Goal: Transaction & Acquisition: Purchase product/service

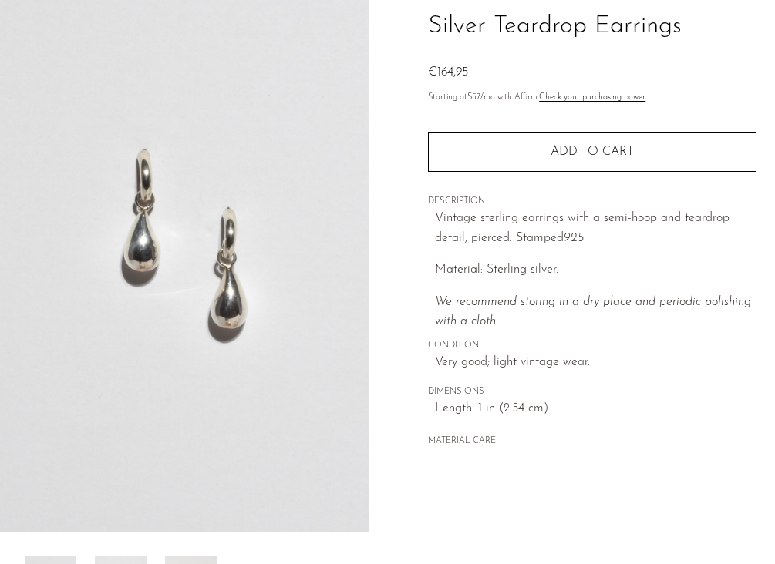
scroll to position [119, 0]
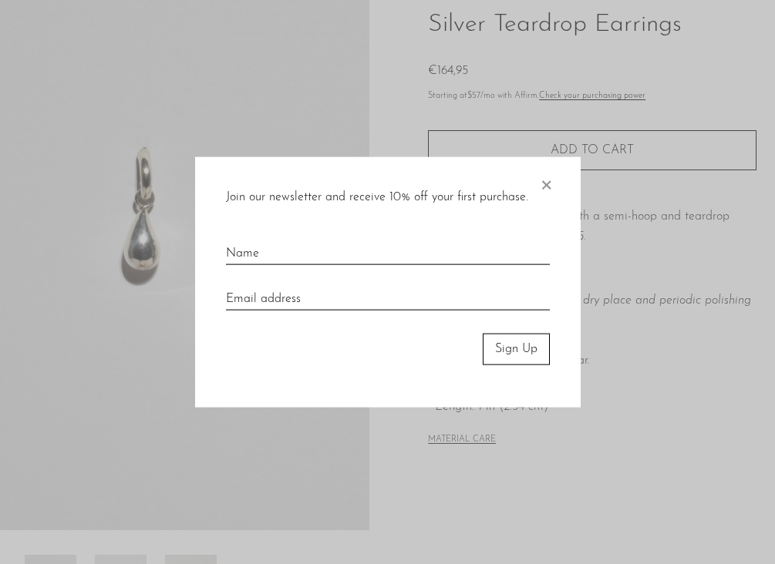
click at [547, 187] on span "×" at bounding box center [545, 181] width 15 height 49
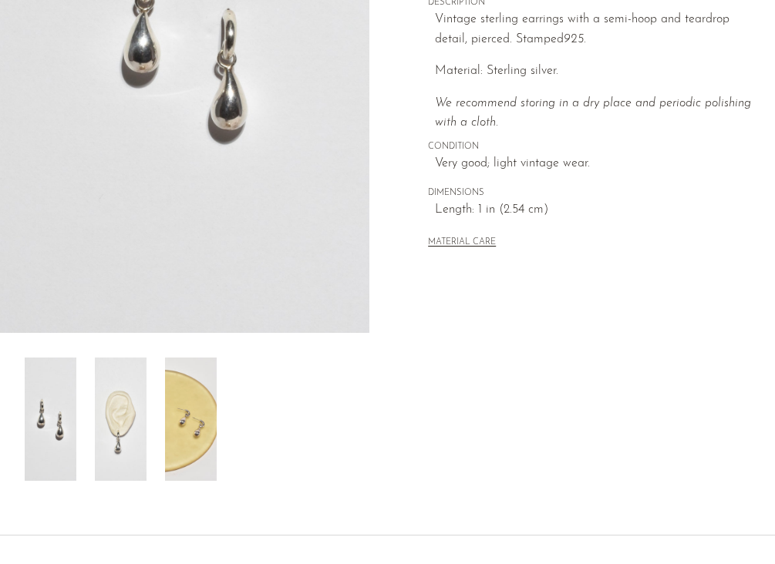
scroll to position [319, 0]
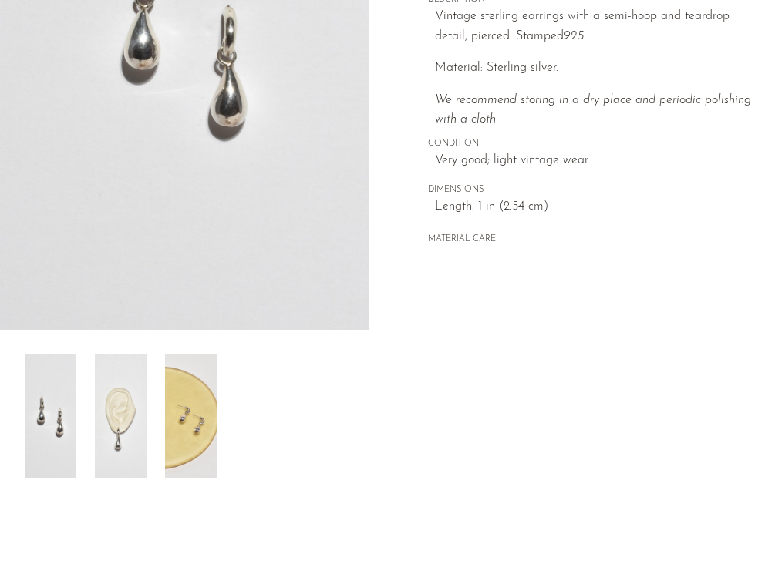
click at [109, 406] on img at bounding box center [121, 416] width 52 height 123
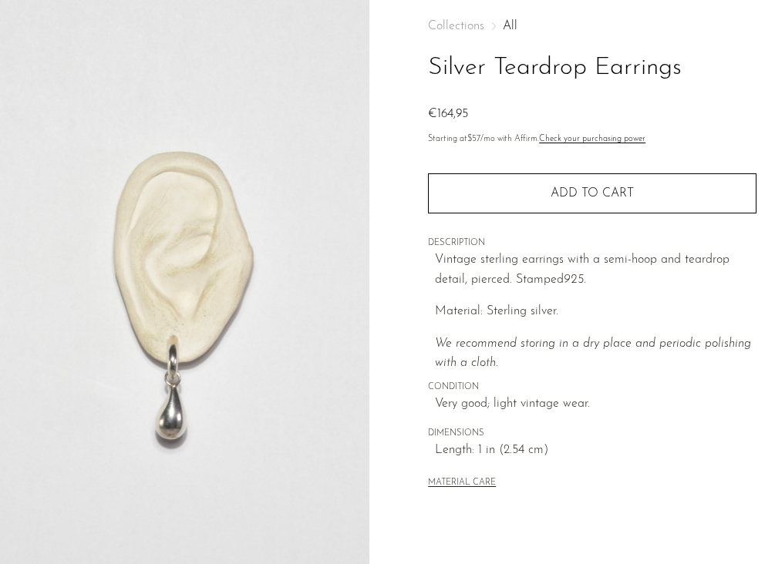
scroll to position [0, 0]
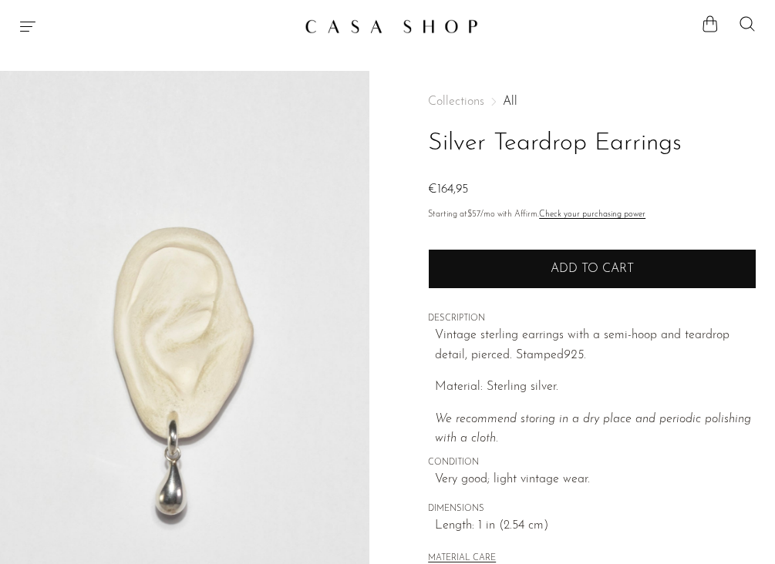
click at [490, 268] on button "Add to cart" at bounding box center [592, 269] width 328 height 40
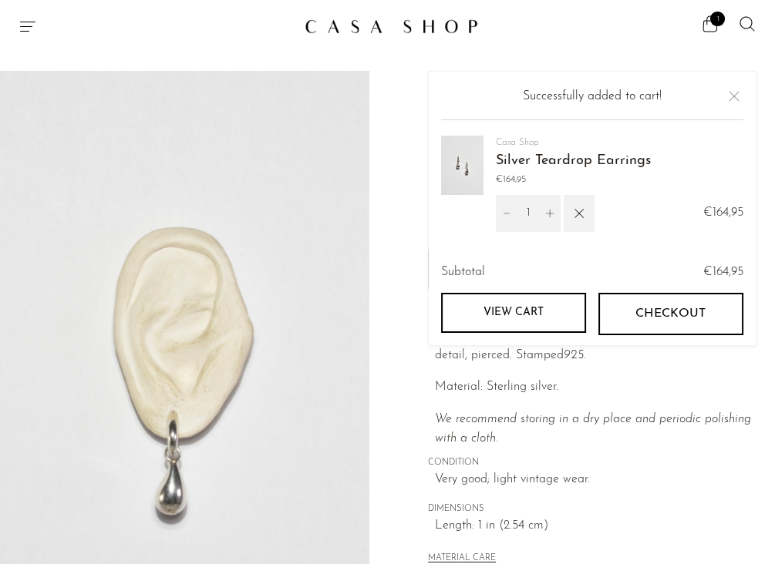
click at [365, 31] on img at bounding box center [391, 26] width 173 height 15
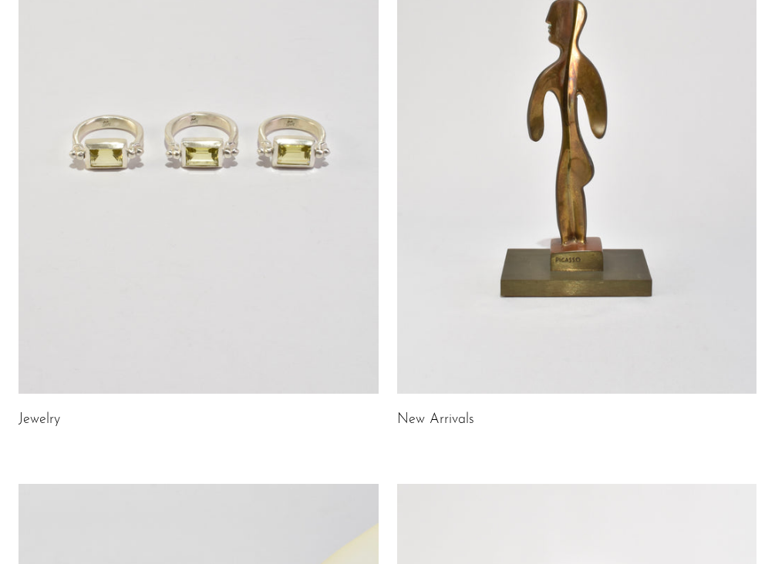
scroll to position [223, 0]
click at [154, 255] on link at bounding box center [199, 143] width 360 height 504
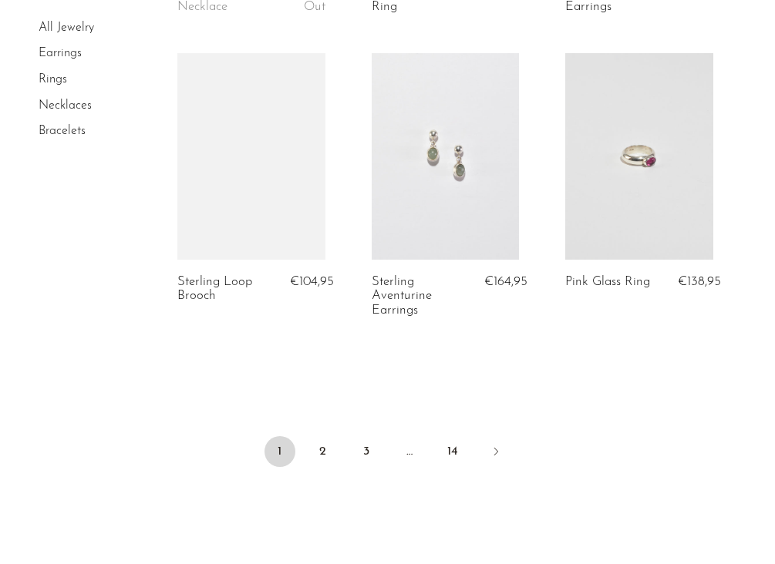
scroll to position [3311, 0]
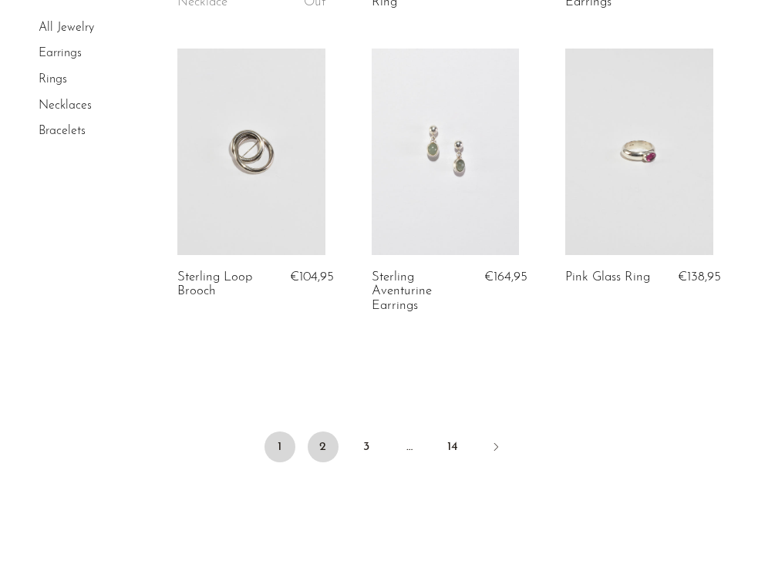
click at [327, 433] on link "2" at bounding box center [323, 447] width 31 height 31
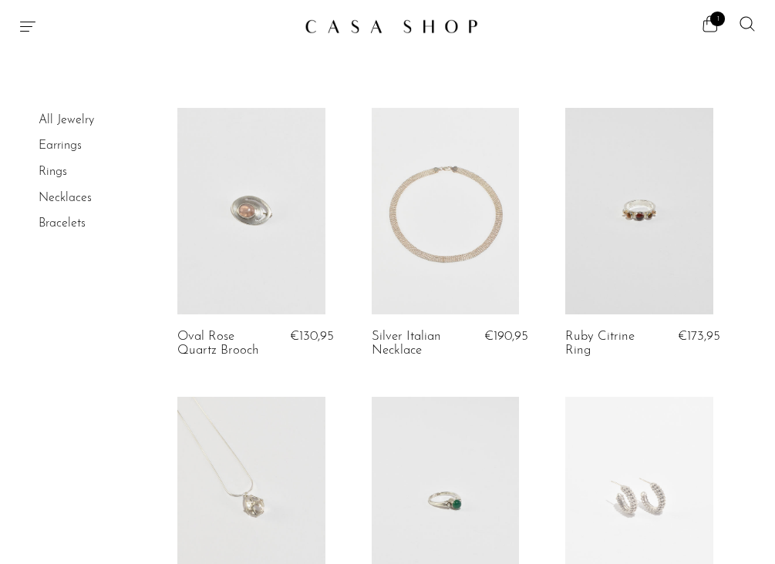
click at [408, 296] on link at bounding box center [445, 211] width 147 height 207
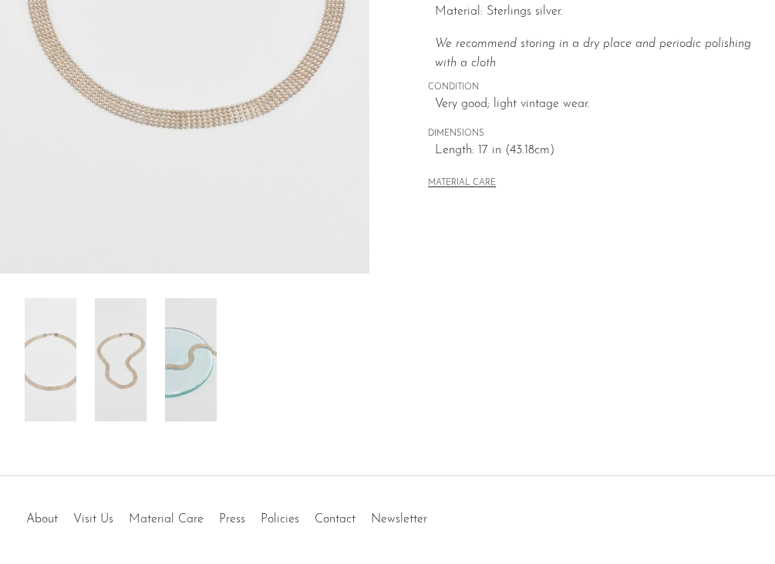
scroll to position [469, 0]
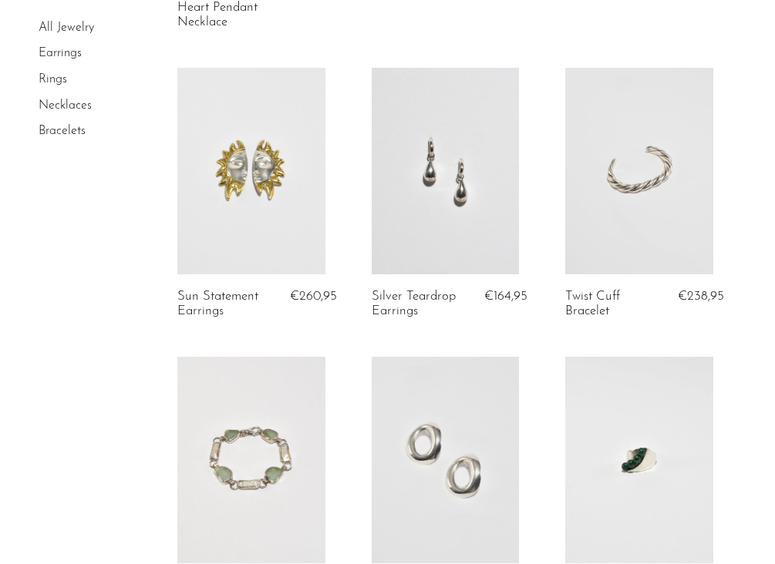
scroll to position [1240, 0]
click at [420, 214] on link at bounding box center [445, 170] width 147 height 207
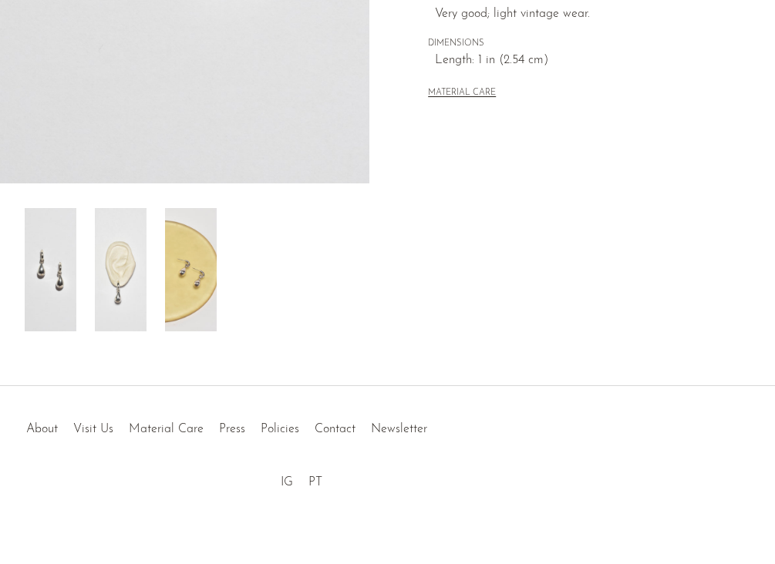
scroll to position [469, 0]
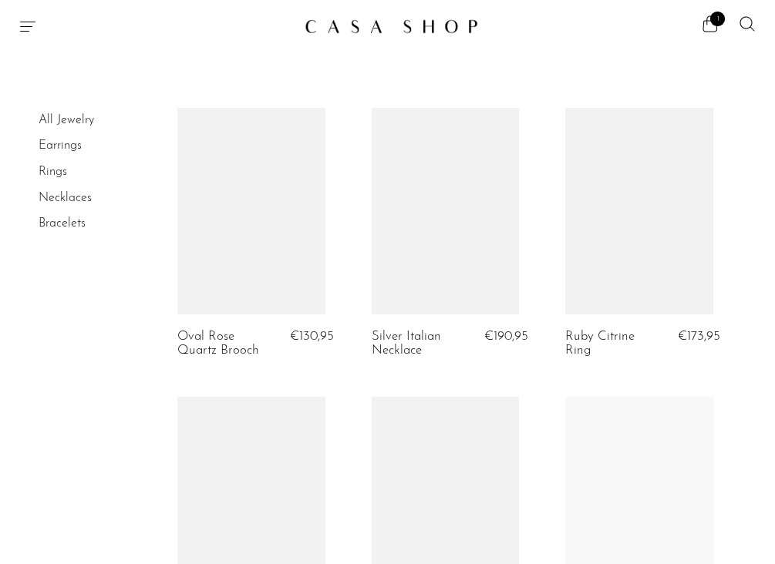
scroll to position [1240, 0]
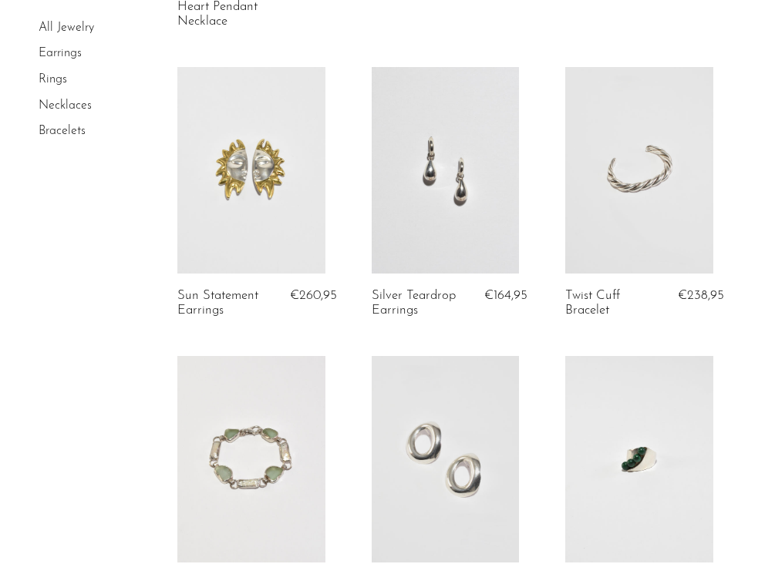
click at [463, 154] on link at bounding box center [445, 170] width 147 height 207
